Goal: Task Accomplishment & Management: Manage account settings

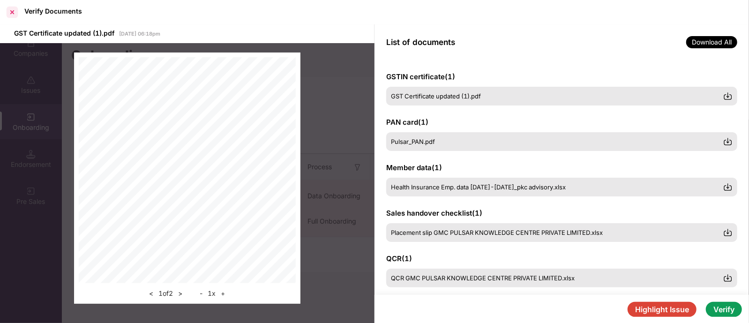
click at [11, 9] on div at bounding box center [12, 12] width 15 height 15
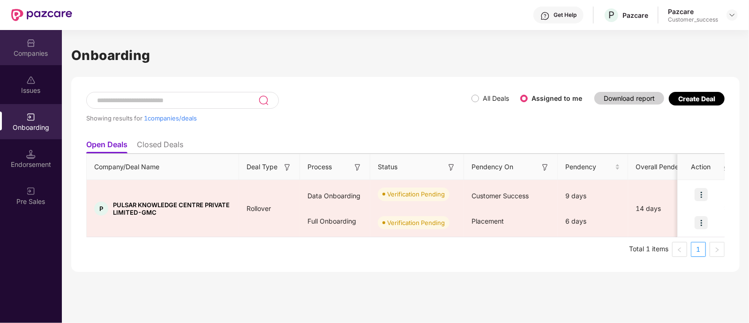
click at [41, 45] on div "Companies" at bounding box center [31, 47] width 62 height 35
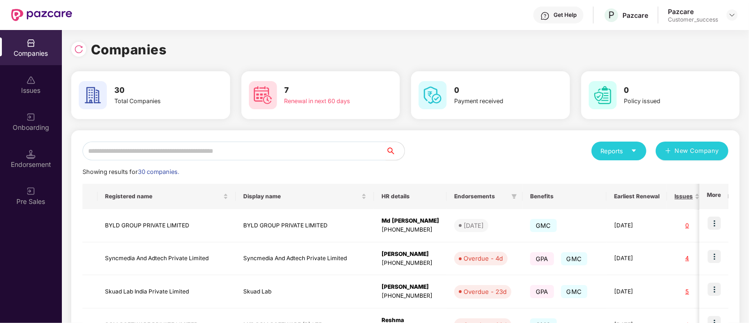
click at [153, 151] on input "text" at bounding box center [234, 151] width 303 height 19
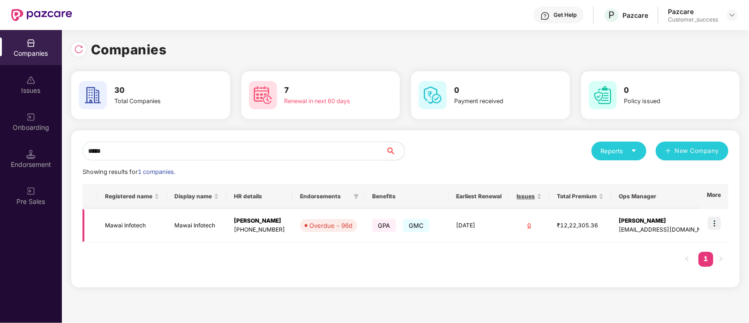
type input "*****"
click at [714, 224] on img at bounding box center [714, 223] width 13 height 13
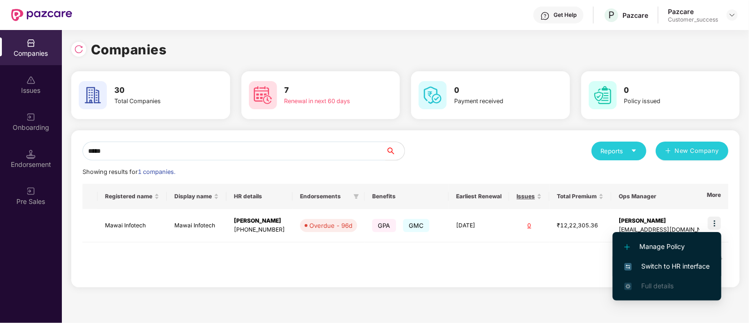
click at [634, 263] on span "Switch to HR interface" at bounding box center [667, 266] width 85 height 10
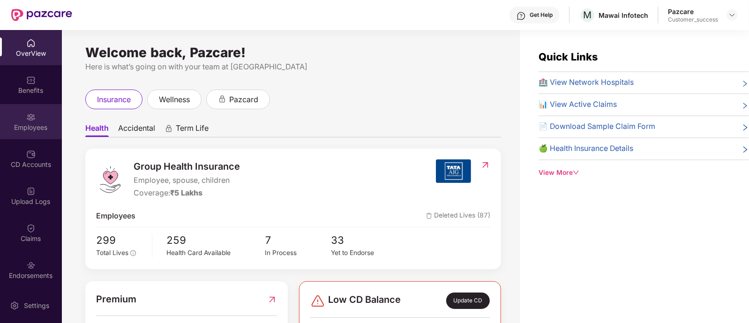
click at [19, 110] on div "Employees" at bounding box center [31, 121] width 62 height 35
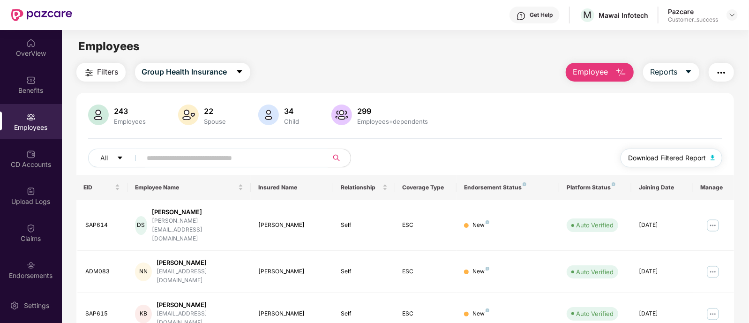
click at [687, 163] on span "Download Filtered Report" at bounding box center [667, 158] width 78 height 10
click at [728, 14] on div at bounding box center [732, 14] width 11 height 11
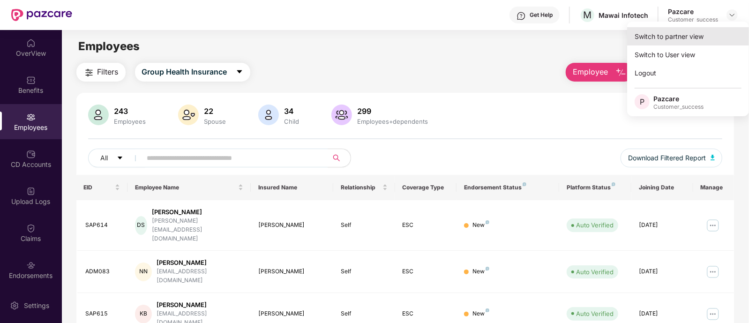
click at [644, 42] on div "Switch to partner view" at bounding box center [688, 36] width 122 height 18
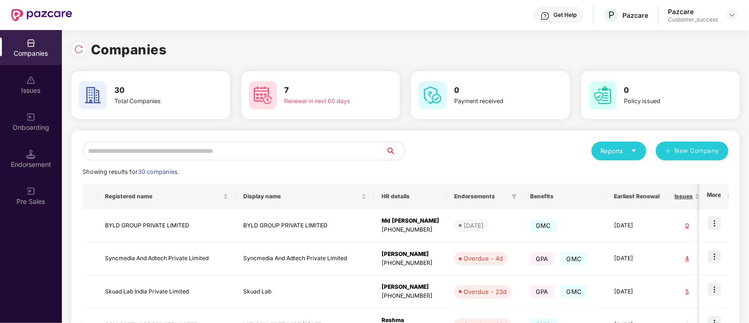
click at [309, 151] on input "text" at bounding box center [234, 151] width 303 height 19
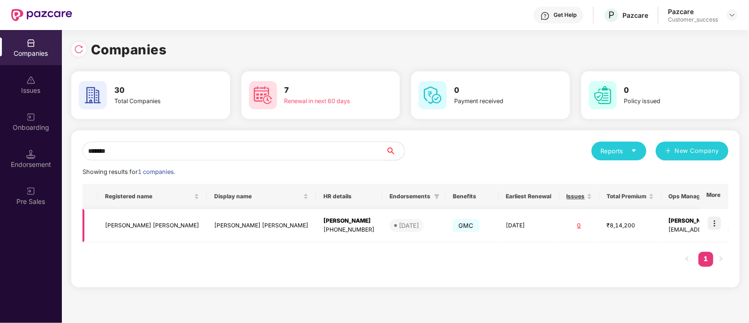
type input "*******"
click at [721, 224] on img at bounding box center [714, 223] width 13 height 13
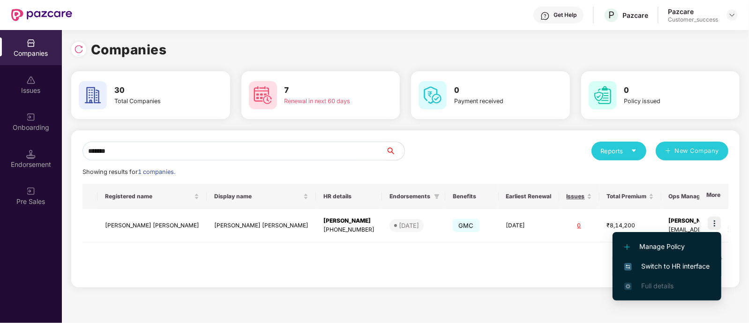
click at [669, 266] on span "Switch to HR interface" at bounding box center [667, 266] width 85 height 10
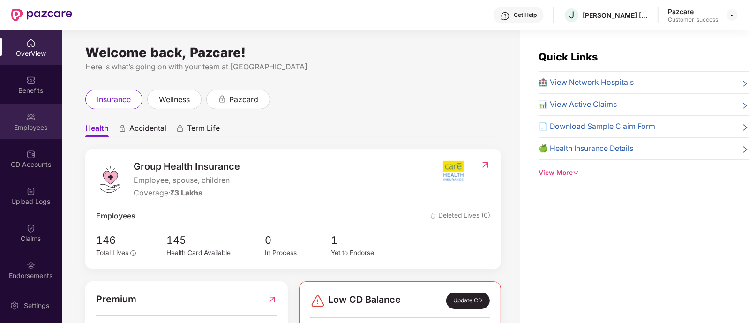
click at [30, 127] on div "Employees" at bounding box center [31, 127] width 62 height 9
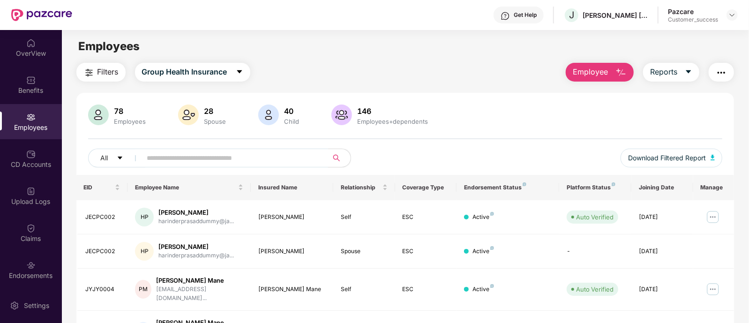
click at [188, 151] on input "text" at bounding box center [231, 158] width 168 height 14
paste input "********"
type input "********"
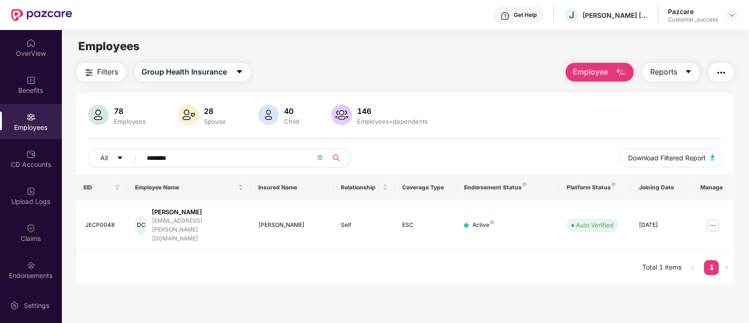
click at [619, 76] on img "button" at bounding box center [621, 72] width 11 height 11
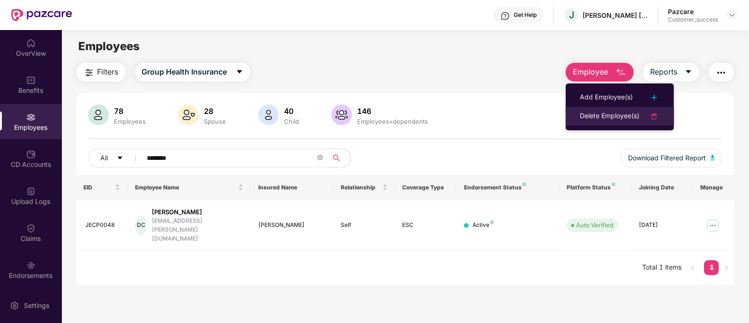
click at [599, 110] on li "Delete Employee(s)" at bounding box center [620, 116] width 108 height 19
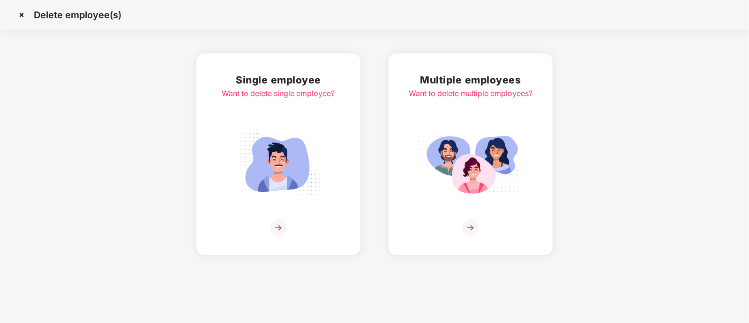
click at [446, 198] on img at bounding box center [470, 164] width 105 height 73
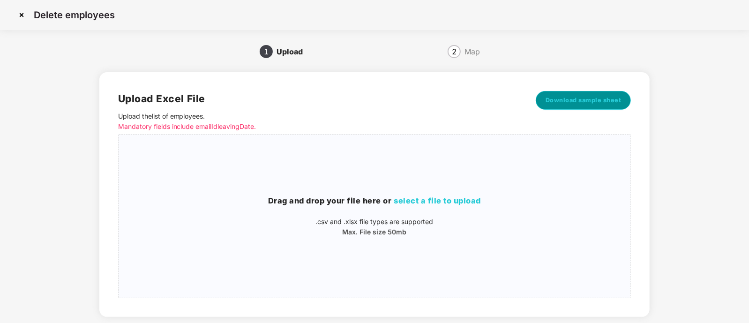
click at [549, 106] on button "Download sample sheet" at bounding box center [584, 100] width 96 height 19
click at [24, 15] on img at bounding box center [21, 15] width 15 height 15
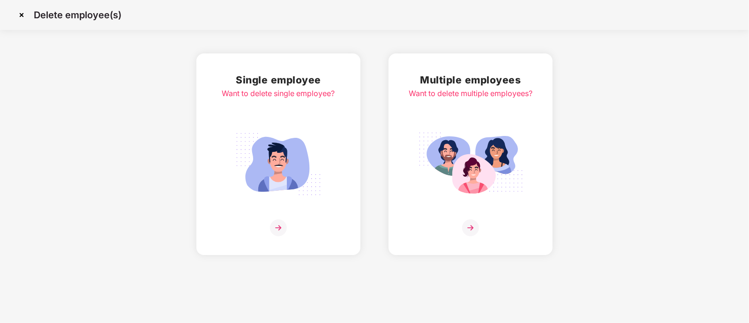
click at [476, 221] on img at bounding box center [470, 227] width 17 height 17
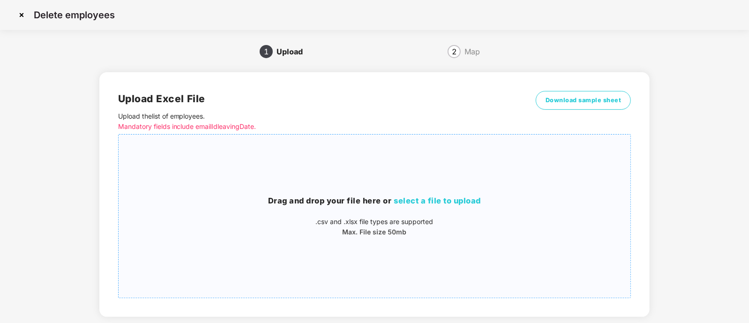
click at [428, 194] on div "Drag and drop your file here or select a file to upload .csv and .xlsx file typ…" at bounding box center [375, 216] width 513 height 148
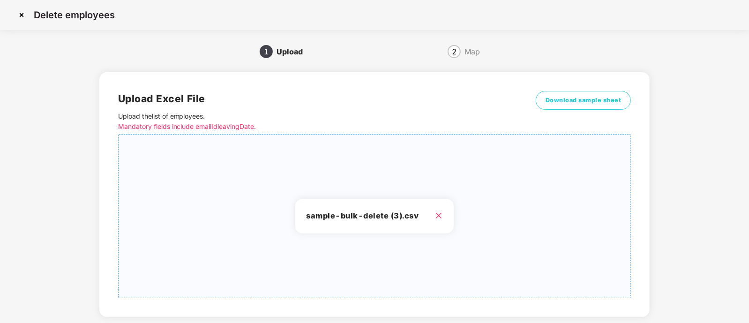
scroll to position [52, 0]
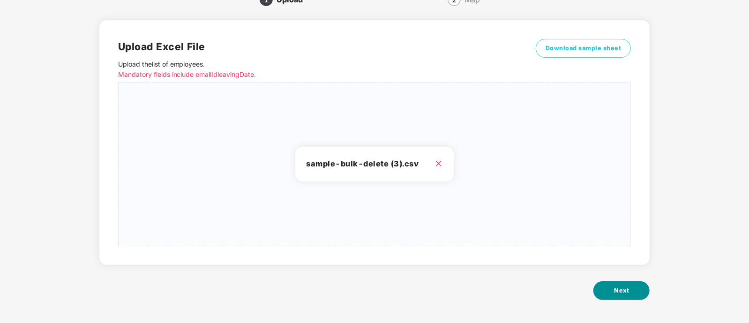
click at [629, 293] on button "Next" at bounding box center [622, 290] width 56 height 19
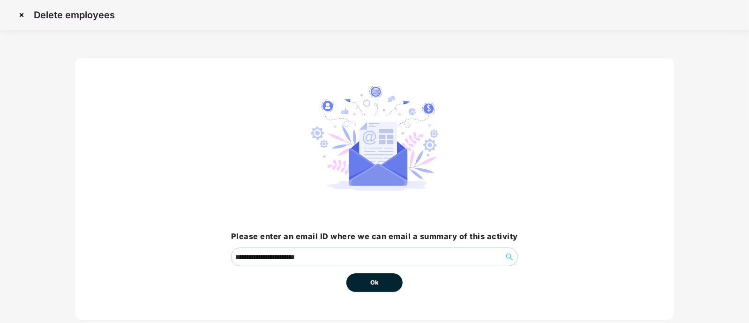
click at [382, 276] on button "Ok" at bounding box center [375, 282] width 56 height 19
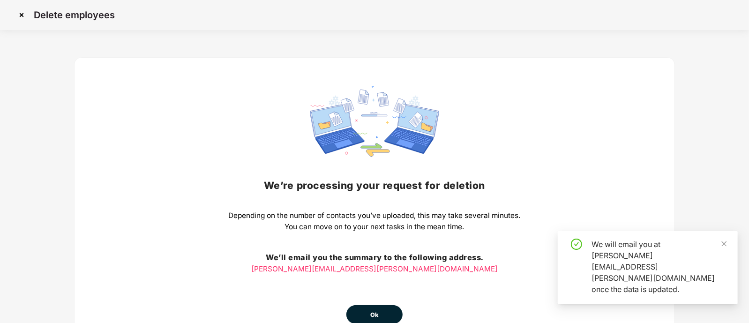
scroll to position [55, 0]
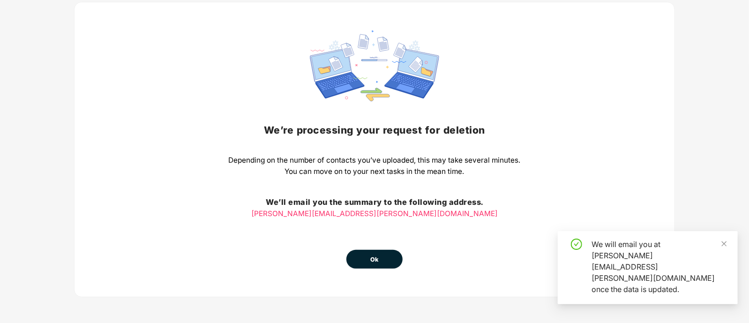
click at [385, 262] on button "Ok" at bounding box center [375, 259] width 56 height 19
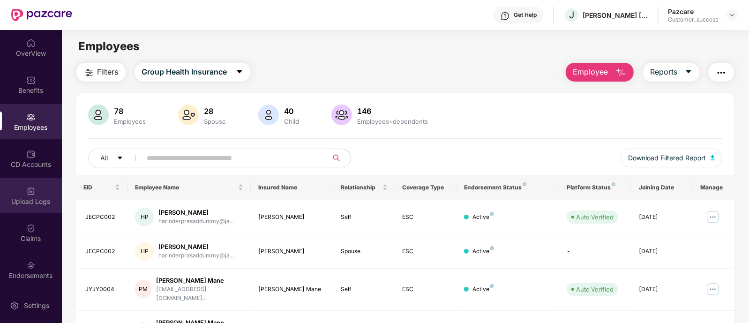
click at [36, 196] on div "Upload Logs" at bounding box center [31, 195] width 62 height 35
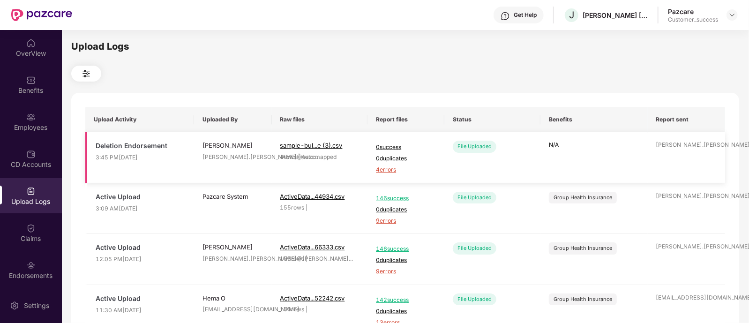
click at [387, 170] on span "4 errors" at bounding box center [406, 170] width 60 height 9
click at [23, 128] on div "Employees" at bounding box center [31, 127] width 62 height 9
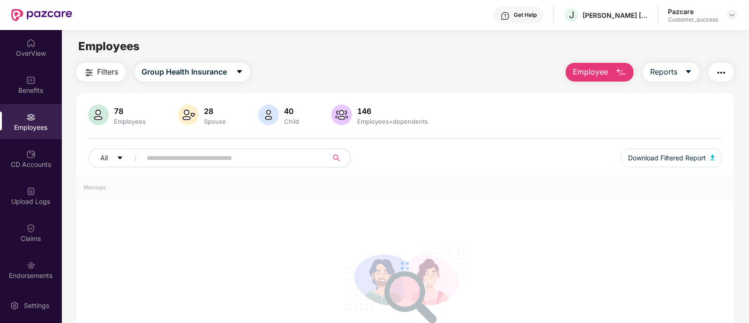
click at [617, 75] on img "button" at bounding box center [621, 72] width 11 height 11
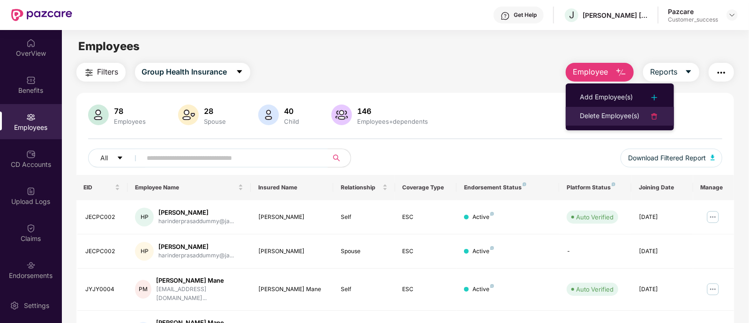
click at [597, 113] on div "Delete Employee(s)" at bounding box center [610, 116] width 60 height 11
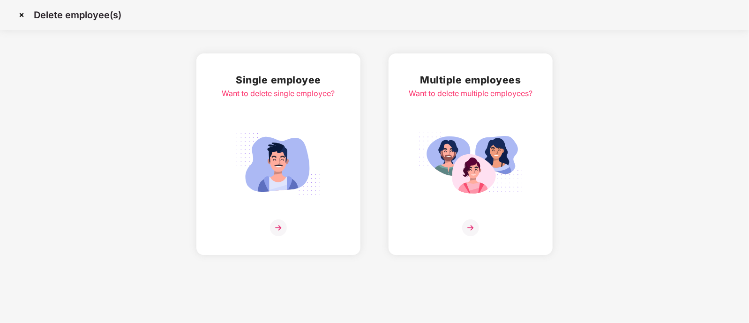
click at [457, 165] on img at bounding box center [470, 164] width 105 height 73
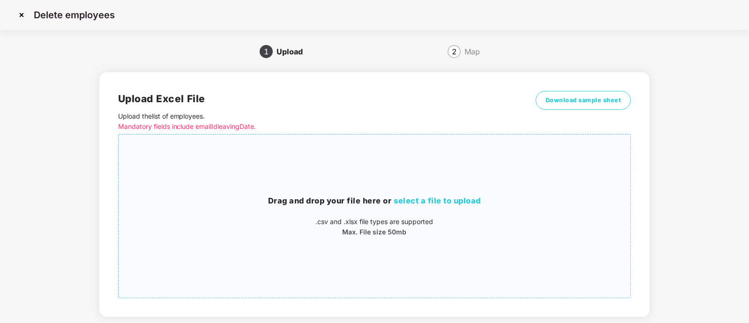
click at [427, 201] on span "select a file to upload" at bounding box center [437, 200] width 87 height 9
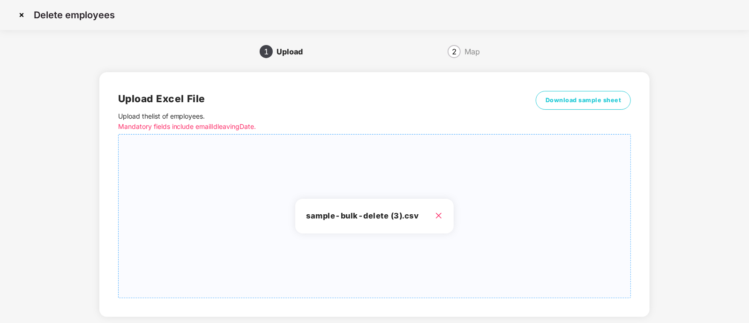
scroll to position [52, 0]
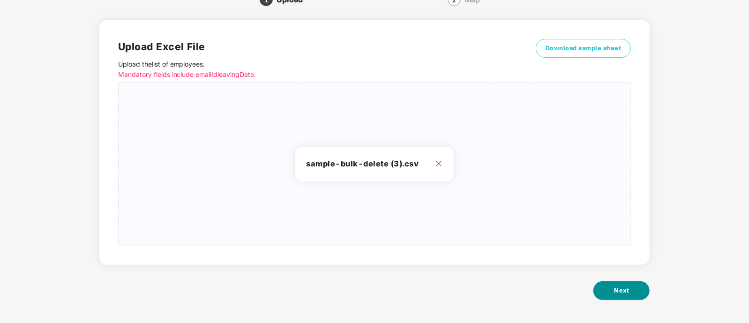
click at [617, 295] on button "Next" at bounding box center [622, 290] width 56 height 19
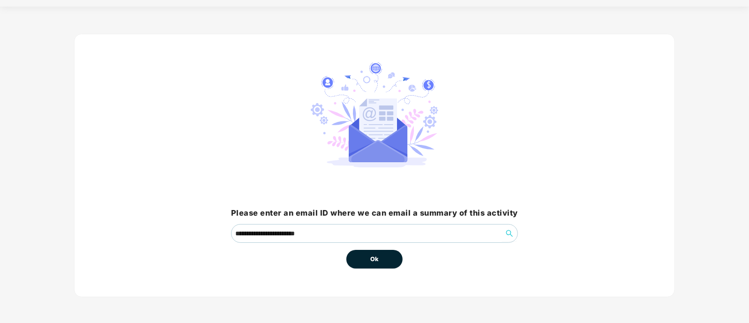
scroll to position [0, 0]
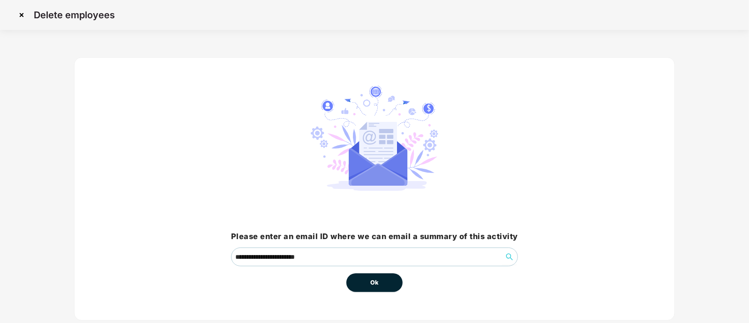
click at [372, 281] on span "Ok" at bounding box center [374, 282] width 8 height 9
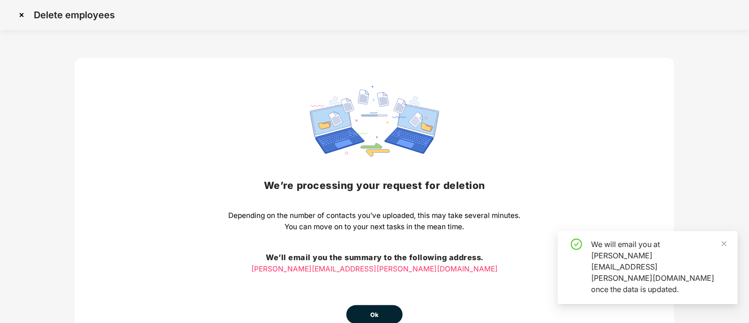
click at [372, 281] on div "We’re processing your request for deletion Depending on the number of contacts …" at bounding box center [375, 205] width 292 height 238
click at [22, 12] on img at bounding box center [21, 15] width 15 height 15
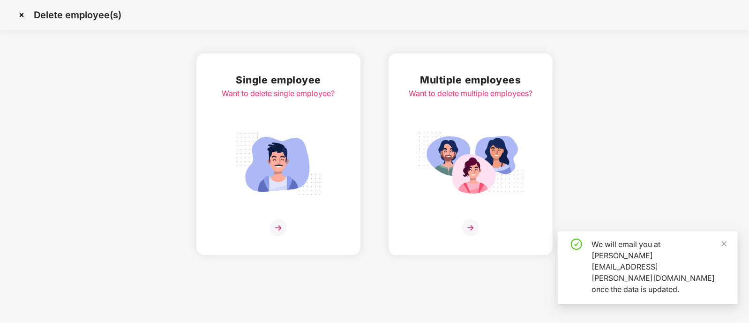
click at [19, 19] on img at bounding box center [21, 15] width 15 height 15
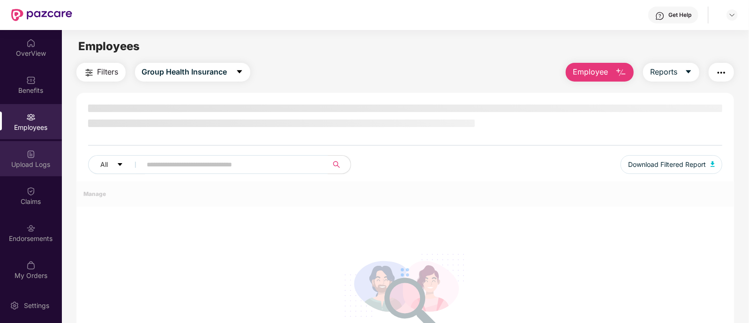
click at [40, 164] on div "Upload Logs" at bounding box center [31, 164] width 62 height 9
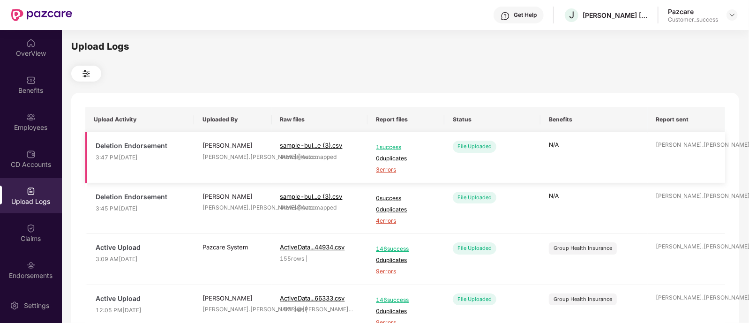
click at [394, 171] on span "3 errors" at bounding box center [406, 170] width 60 height 9
click at [21, 137] on div "Employees" at bounding box center [31, 121] width 62 height 35
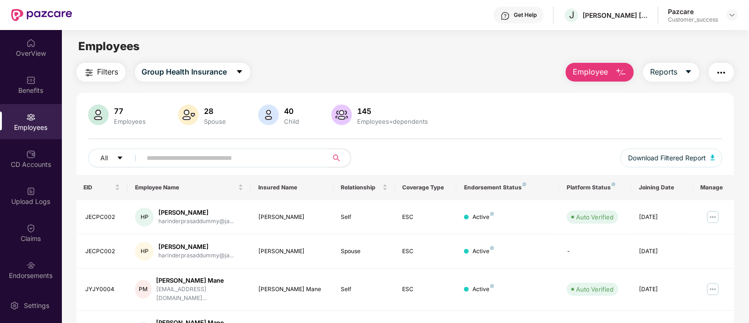
click at [613, 70] on button "Employee" at bounding box center [600, 72] width 68 height 19
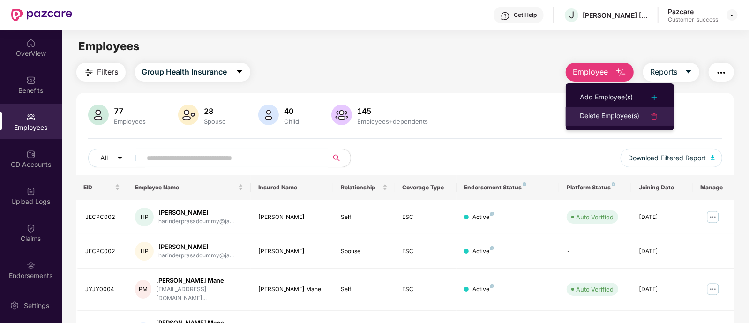
click at [596, 117] on div "Delete Employee(s)" at bounding box center [610, 116] width 60 height 11
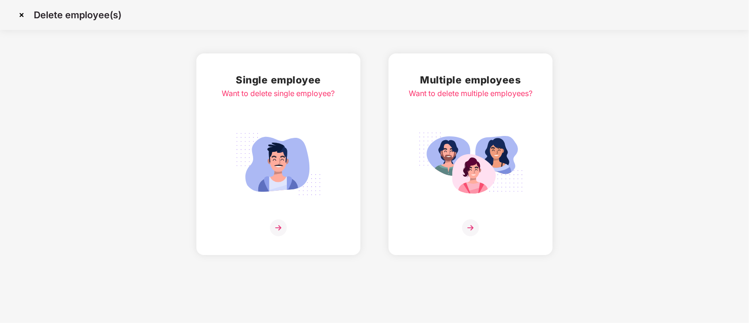
click at [458, 187] on img at bounding box center [470, 164] width 105 height 73
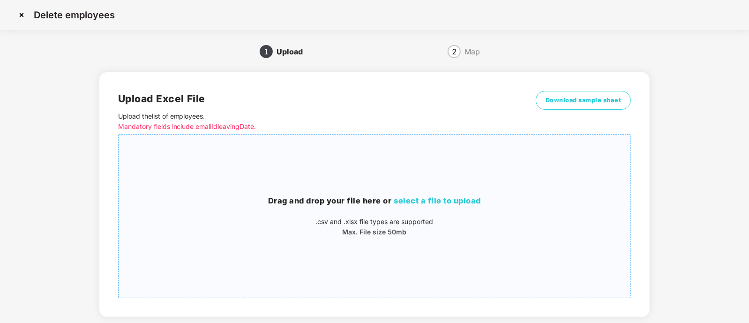
click at [424, 198] on span "select a file to upload" at bounding box center [437, 200] width 87 height 9
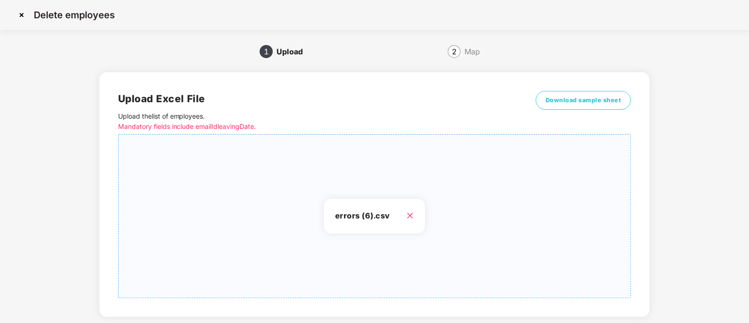
scroll to position [52, 0]
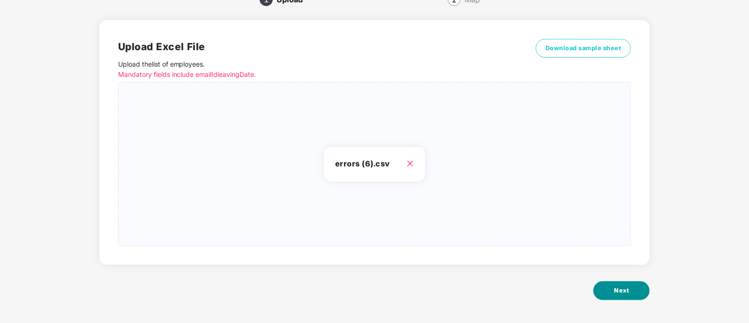
click at [634, 288] on button "Next" at bounding box center [622, 290] width 56 height 19
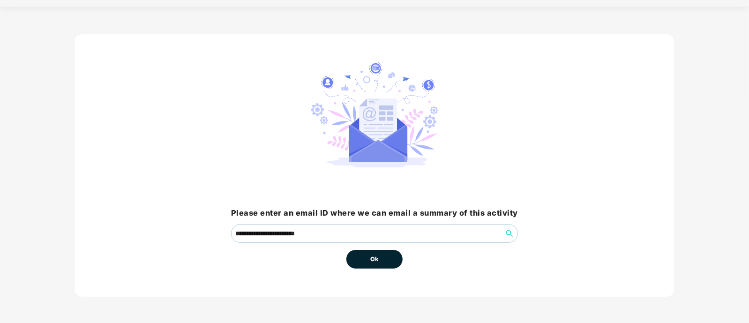
scroll to position [0, 0]
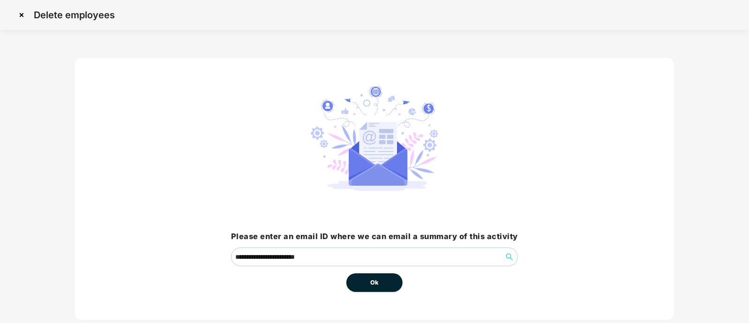
click at [381, 290] on button "Ok" at bounding box center [375, 282] width 56 height 19
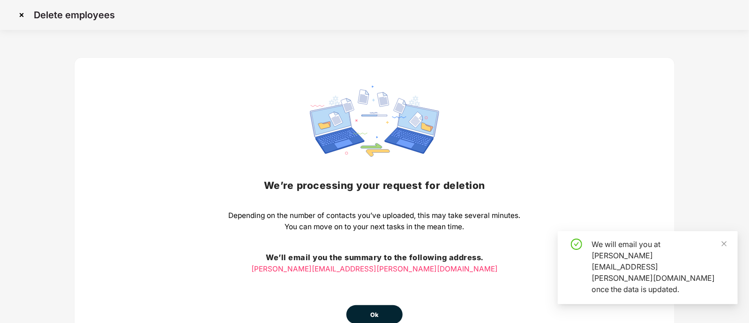
click at [372, 312] on span "Ok" at bounding box center [374, 314] width 8 height 9
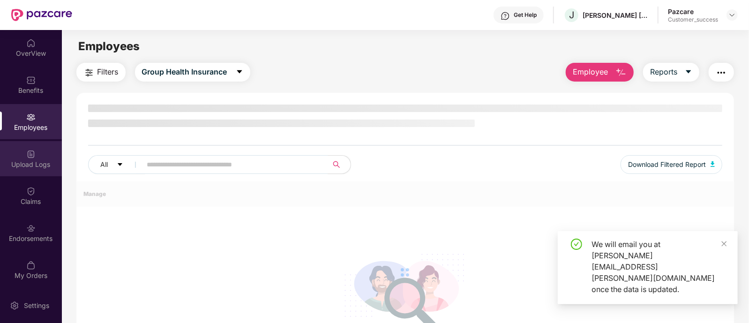
click at [35, 160] on div "Upload Logs" at bounding box center [31, 164] width 62 height 9
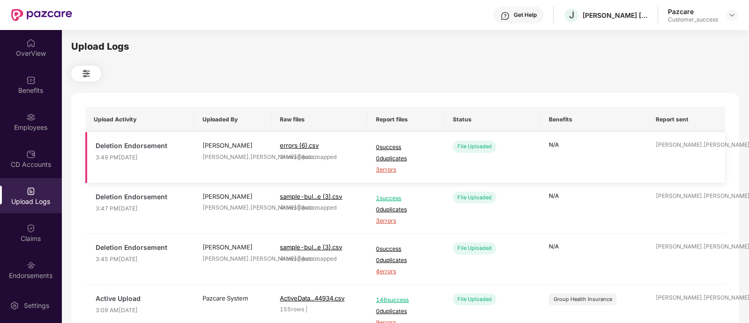
click at [388, 169] on span "3 errors" at bounding box center [406, 170] width 60 height 9
click at [30, 113] on img at bounding box center [30, 117] width 9 height 9
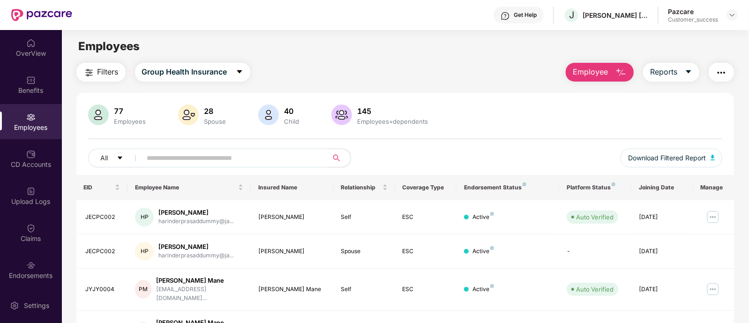
click at [591, 74] on span "Employee" at bounding box center [590, 72] width 35 height 12
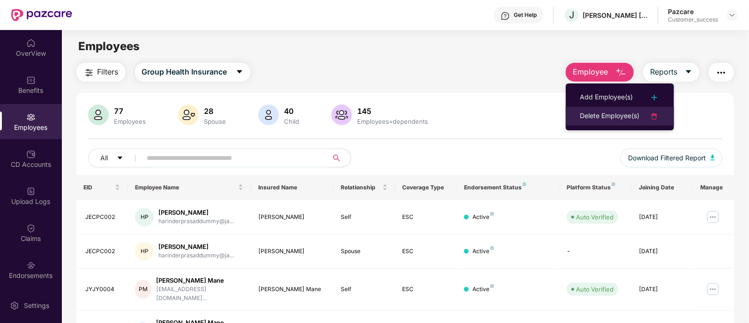
click at [605, 116] on div "Delete Employee(s)" at bounding box center [610, 116] width 60 height 11
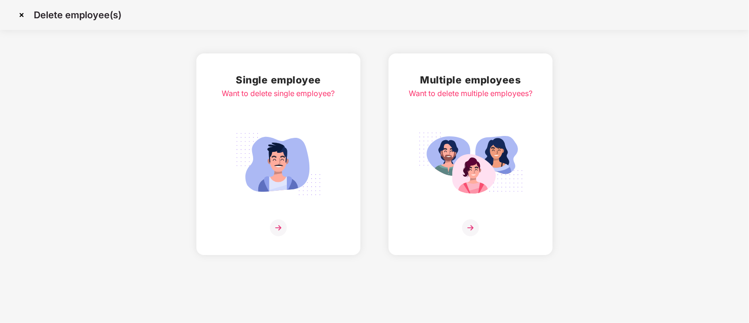
click at [431, 148] on img at bounding box center [470, 164] width 105 height 73
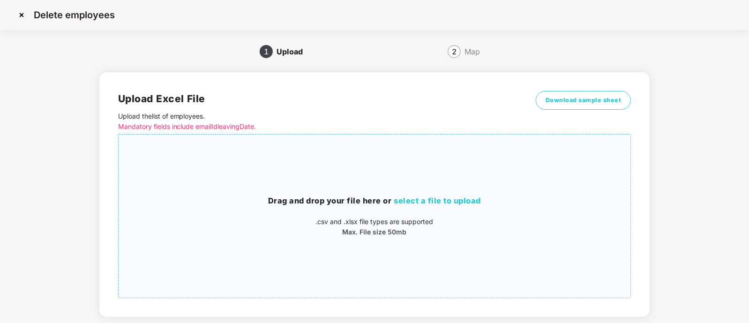
click at [415, 207] on div "Drag and drop your file here or select a file to upload .csv and .xlsx file typ…" at bounding box center [375, 216] width 513 height 42
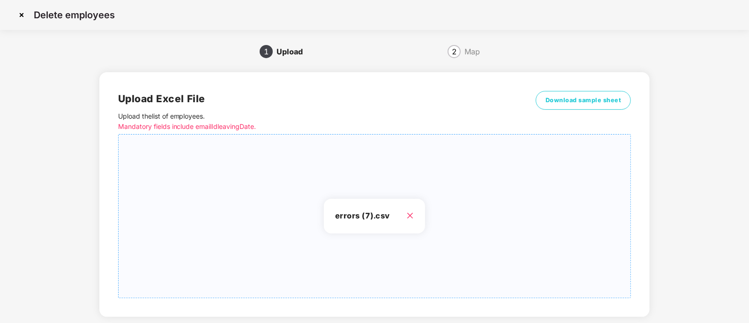
scroll to position [52, 0]
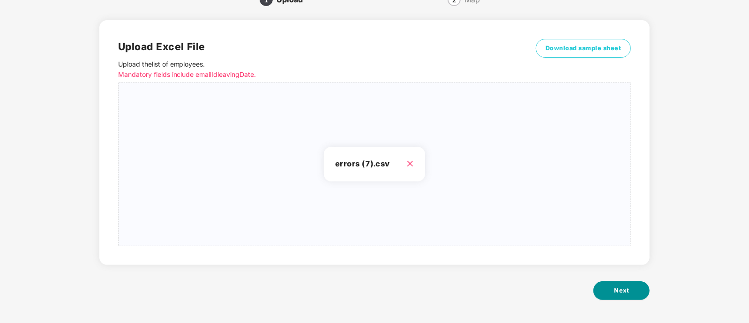
click at [614, 293] on button "Next" at bounding box center [622, 290] width 56 height 19
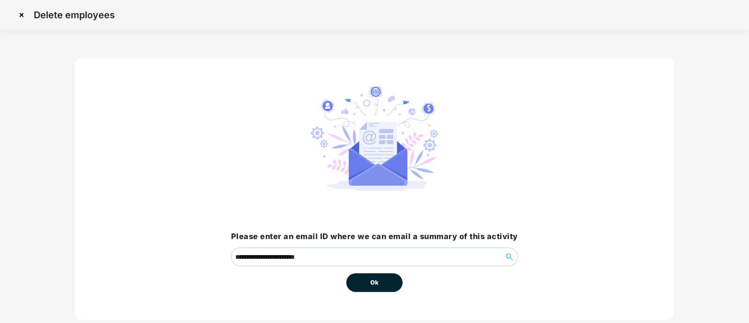
click at [374, 288] on button "Ok" at bounding box center [375, 282] width 56 height 19
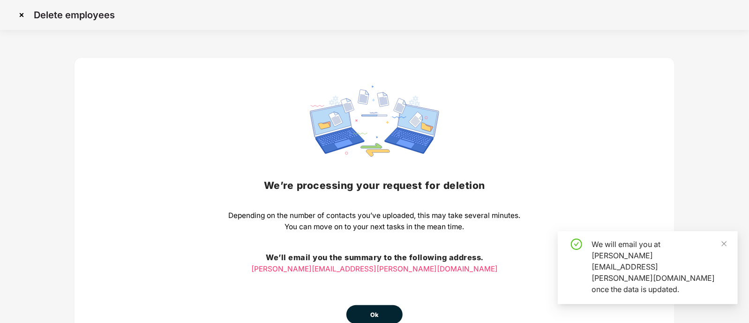
drag, startPoint x: 374, startPoint y: 288, endPoint x: 394, endPoint y: 268, distance: 28.2
click at [394, 268] on div "We’re processing your request for deletion Depending on the number of contacts …" at bounding box center [375, 205] width 292 height 238
click at [373, 318] on span "Ok" at bounding box center [374, 314] width 8 height 9
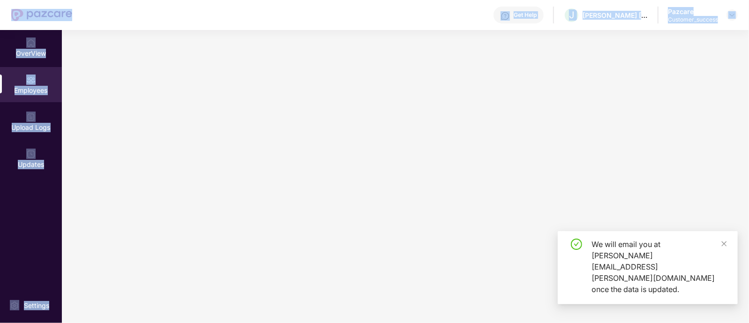
click at [104, 194] on main at bounding box center [405, 176] width 687 height 293
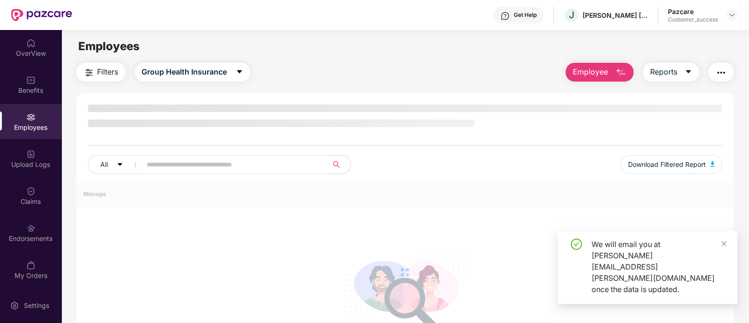
click at [104, 194] on div at bounding box center [405, 272] width 658 height 182
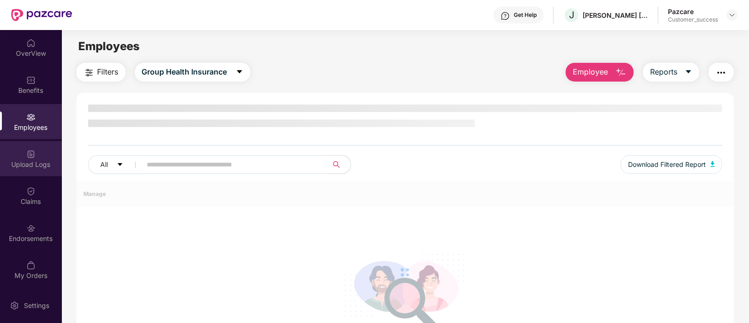
click at [23, 160] on div "Upload Logs" at bounding box center [31, 164] width 62 height 9
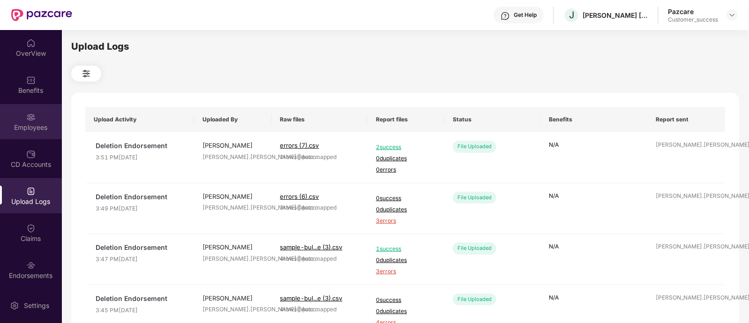
click at [27, 123] on div "Employees" at bounding box center [31, 127] width 62 height 9
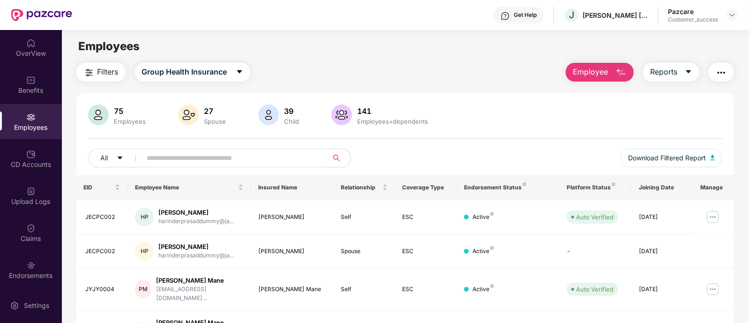
click at [230, 158] on input "text" at bounding box center [231, 158] width 168 height 14
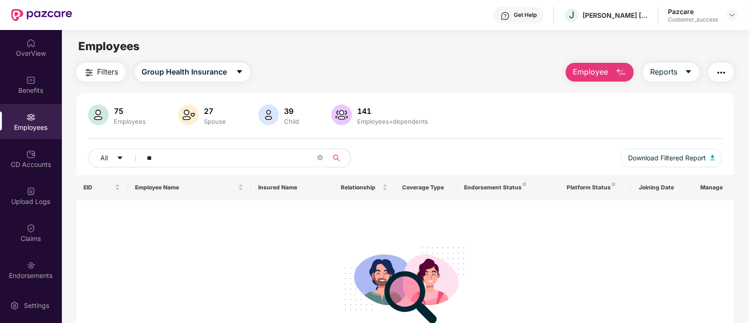
type input "*"
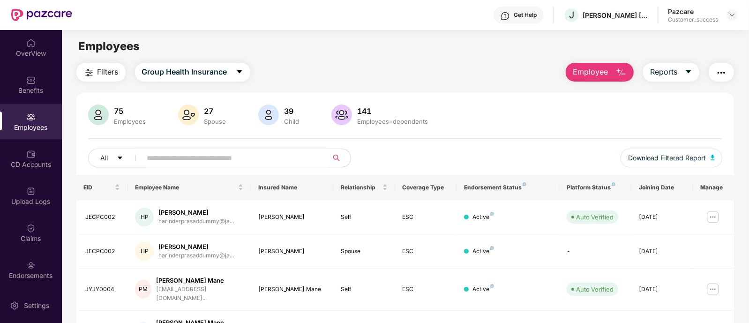
click at [438, 145] on div "75 Employees 27 Spouse 39 Child 141 Employees+dependents All Download Filtered …" at bounding box center [405, 140] width 658 height 70
click at [42, 196] on div "Upload Logs" at bounding box center [31, 195] width 62 height 35
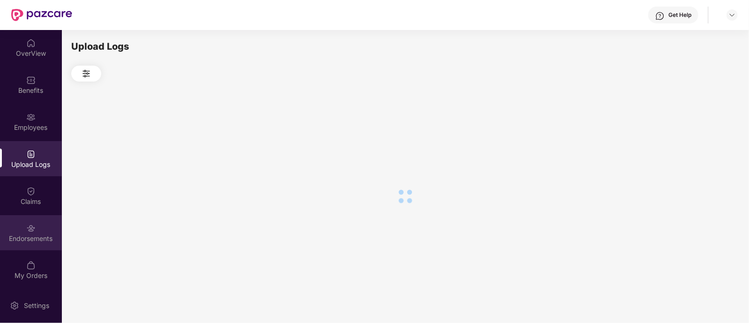
click at [31, 232] on img at bounding box center [30, 228] width 9 height 9
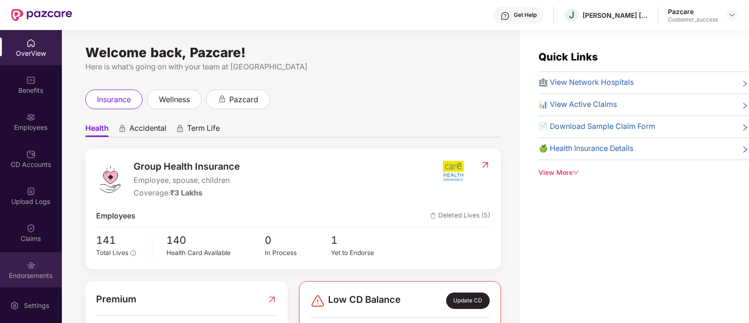
click at [19, 262] on div "Endorsements" at bounding box center [31, 269] width 62 height 35
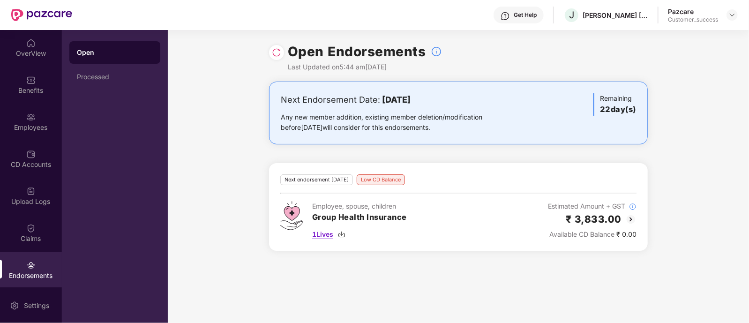
click at [319, 235] on span "1 Lives" at bounding box center [322, 234] width 21 height 10
click at [204, 163] on div "Next Endorsement Date: 16 October 2025 Any new member addition, existing member…" at bounding box center [458, 172] width 581 height 181
click at [37, 76] on div "Benefits" at bounding box center [31, 84] width 62 height 35
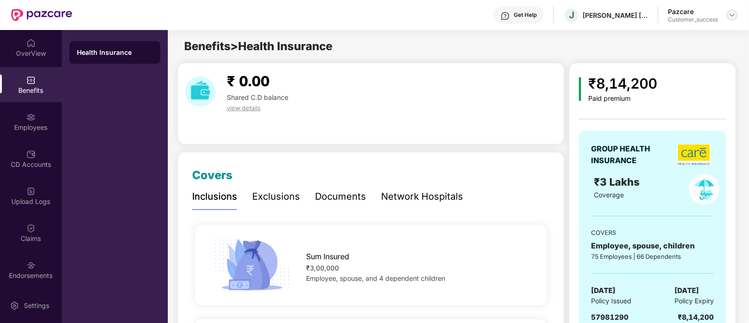
click at [737, 14] on div at bounding box center [732, 14] width 11 height 11
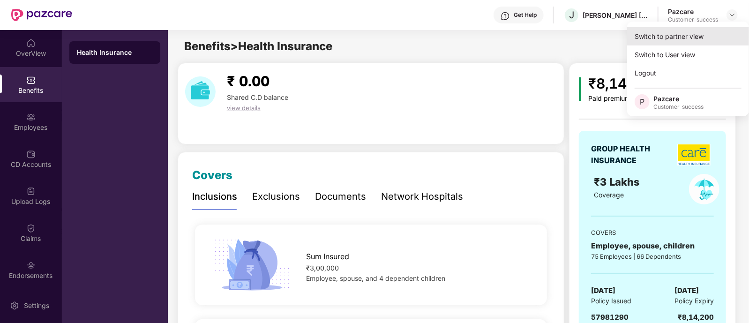
click at [691, 41] on div "Switch to partner view" at bounding box center [688, 36] width 122 height 18
